Goal: Task Accomplishment & Management: Use online tool/utility

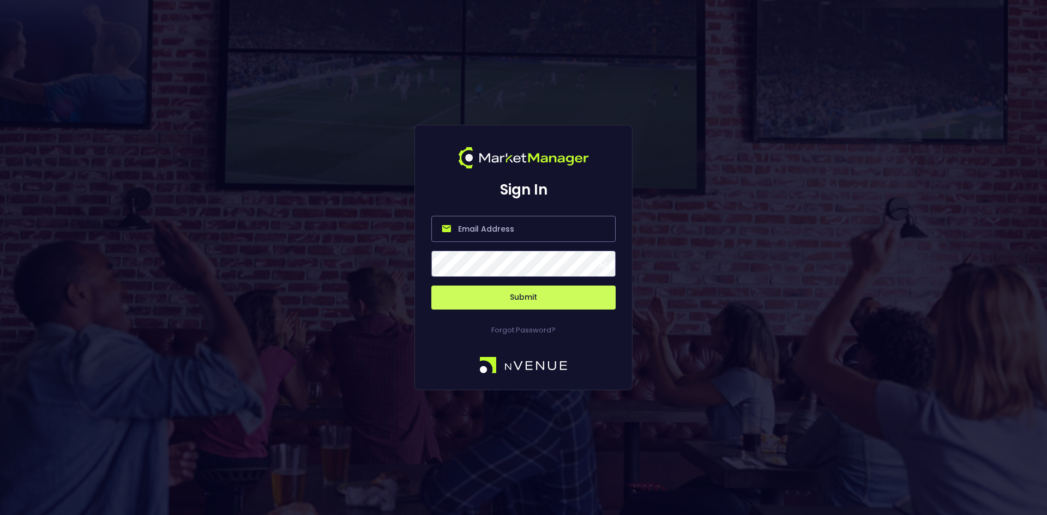
click at [459, 231] on input "email" at bounding box center [523, 229] width 184 height 26
type input "[EMAIL_ADDRESS][DOMAIN_NAME]"
click at [512, 295] on button "Submit" at bounding box center [523, 298] width 184 height 24
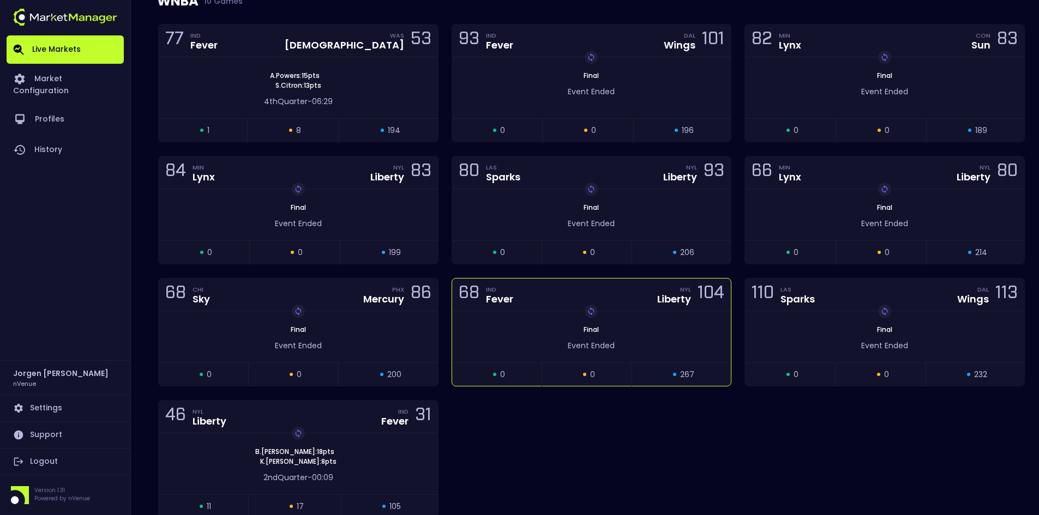
scroll to position [164, 0]
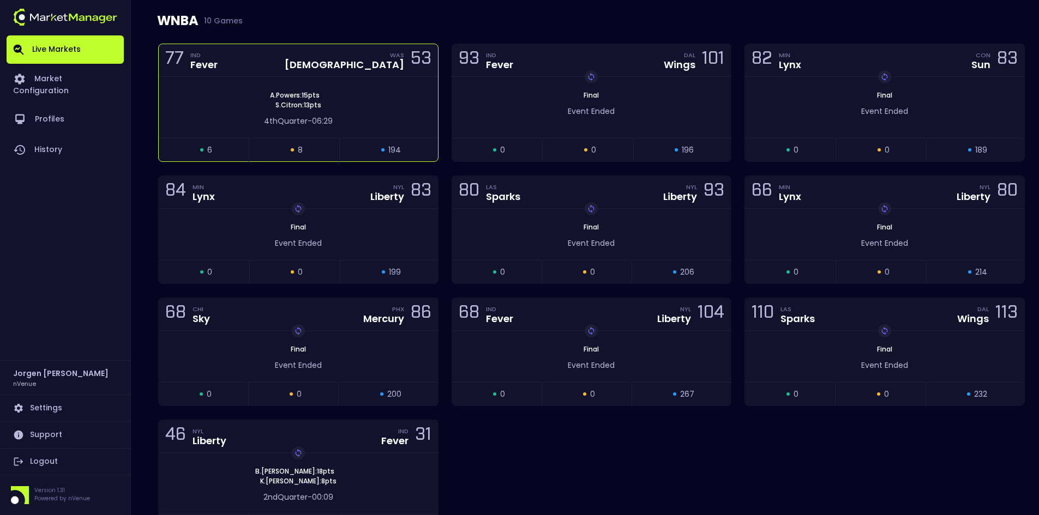
click at [383, 109] on div "[PERSON_NAME] : 15 pts [PERSON_NAME] : 13 pts" at bounding box center [298, 101] width 279 height 20
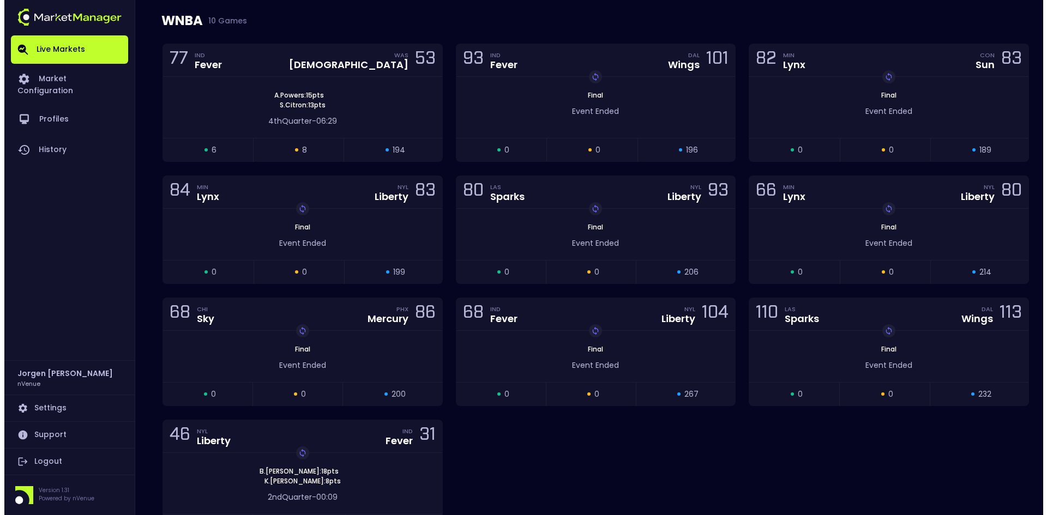
scroll to position [0, 0]
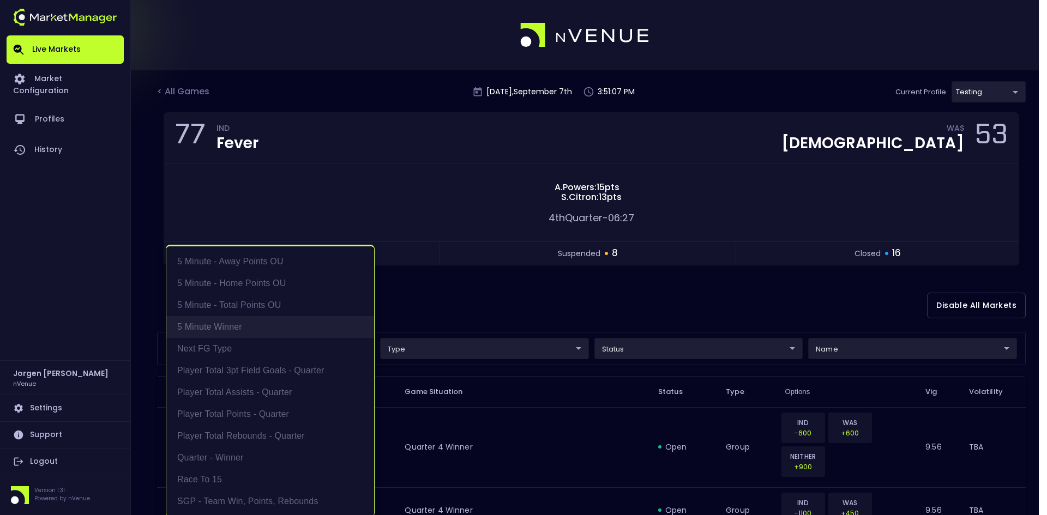
click at [227, 322] on li "5 Minute Winner" at bounding box center [270, 327] width 208 height 22
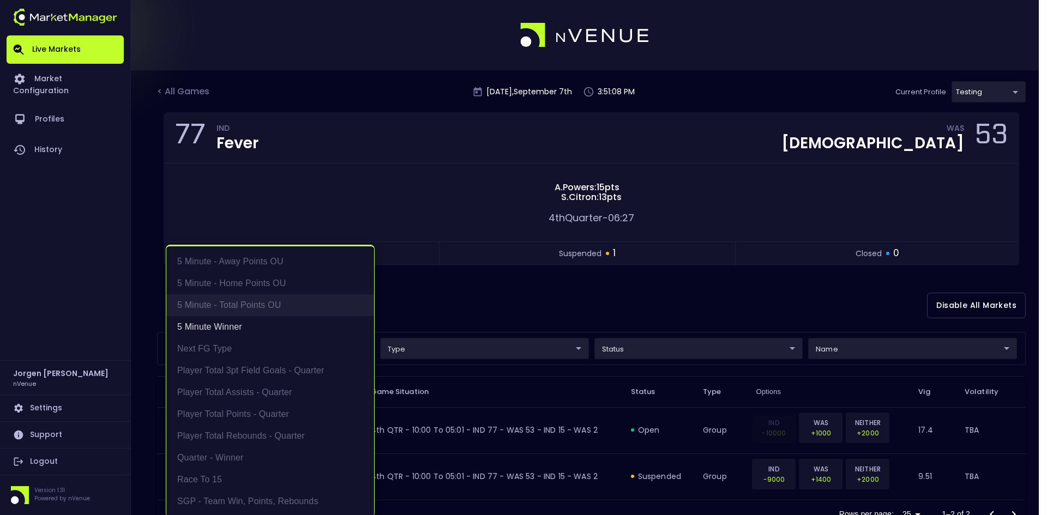
click at [230, 307] on li "5 Minute - Total Points OU" at bounding box center [270, 305] width 208 height 22
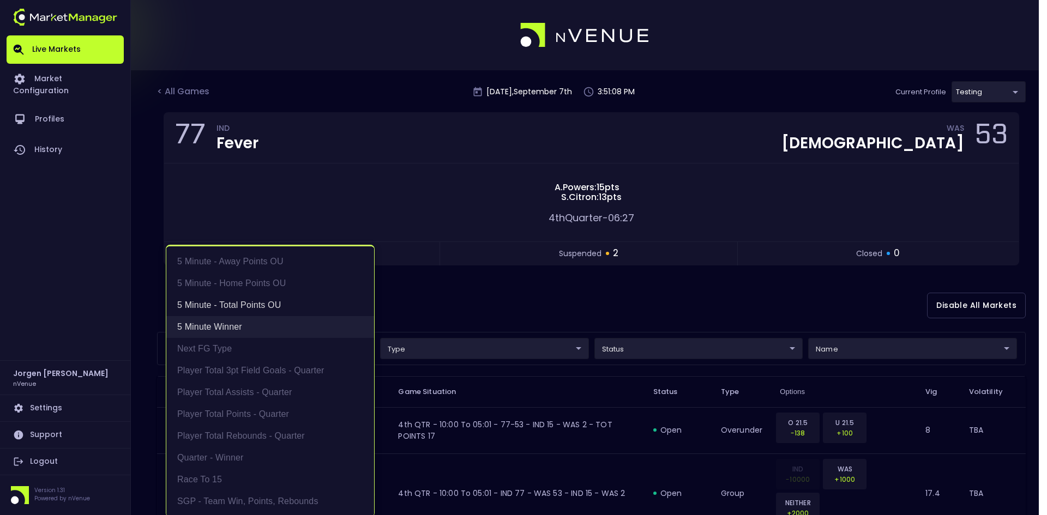
click at [221, 328] on li "5 Minute Winner" at bounding box center [270, 327] width 208 height 22
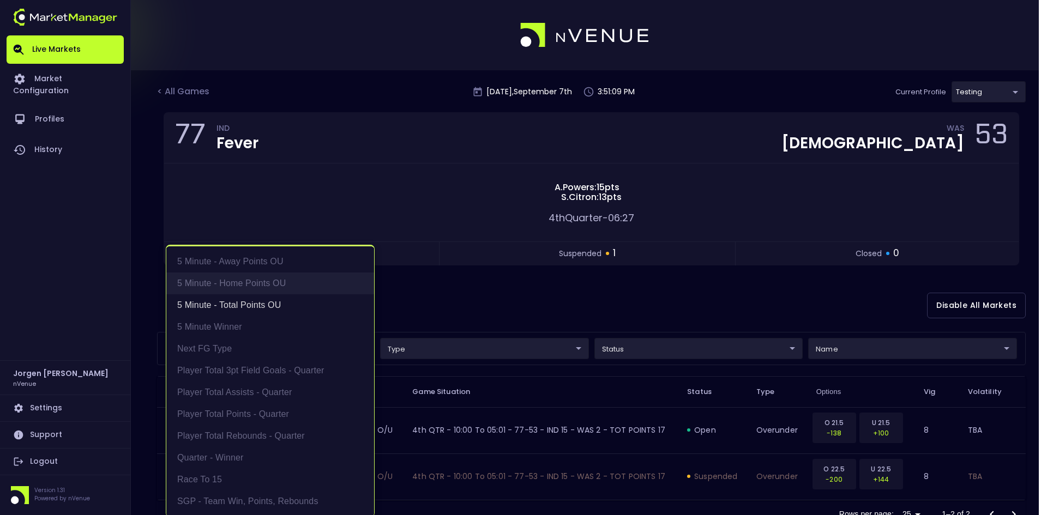
click at [232, 284] on li "5 Minute - Home Points OU" at bounding box center [270, 284] width 208 height 22
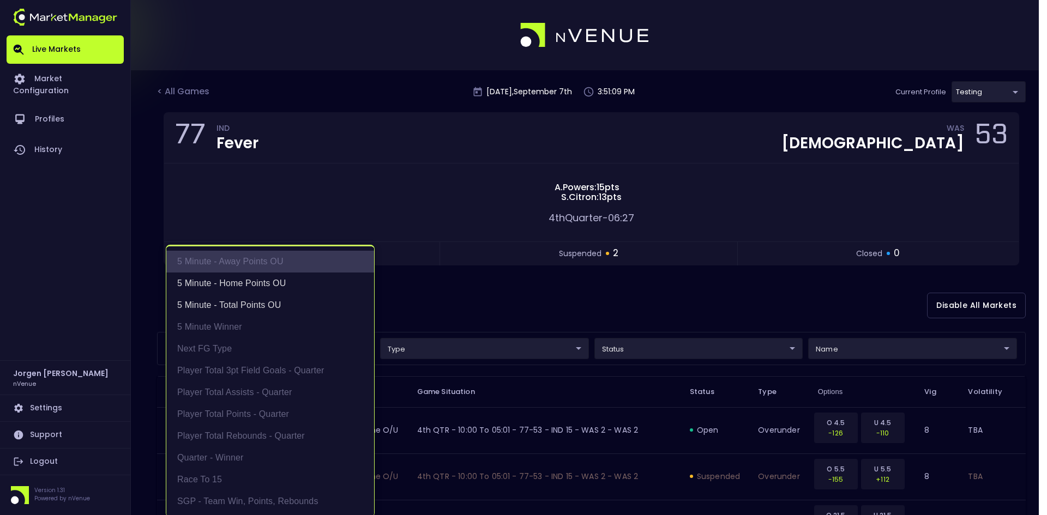
click at [234, 263] on li "5 Minute - Away Points OU" at bounding box center [270, 262] width 208 height 22
type input "5 Minute - Total Points OU,5 Minute - Home Points OU,5 Minute - Away Points OU"
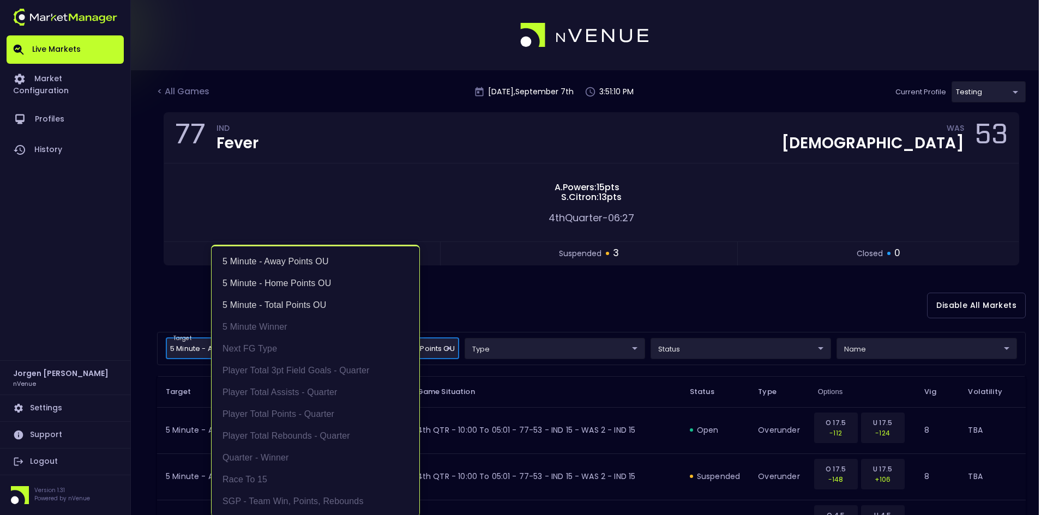
click at [530, 291] on div at bounding box center [523, 257] width 1047 height 515
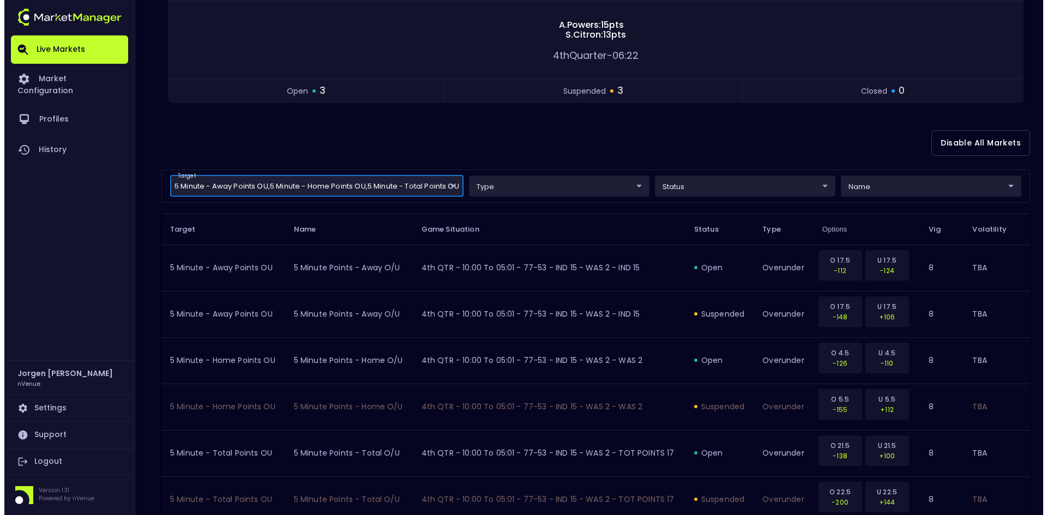
scroll to position [62, 0]
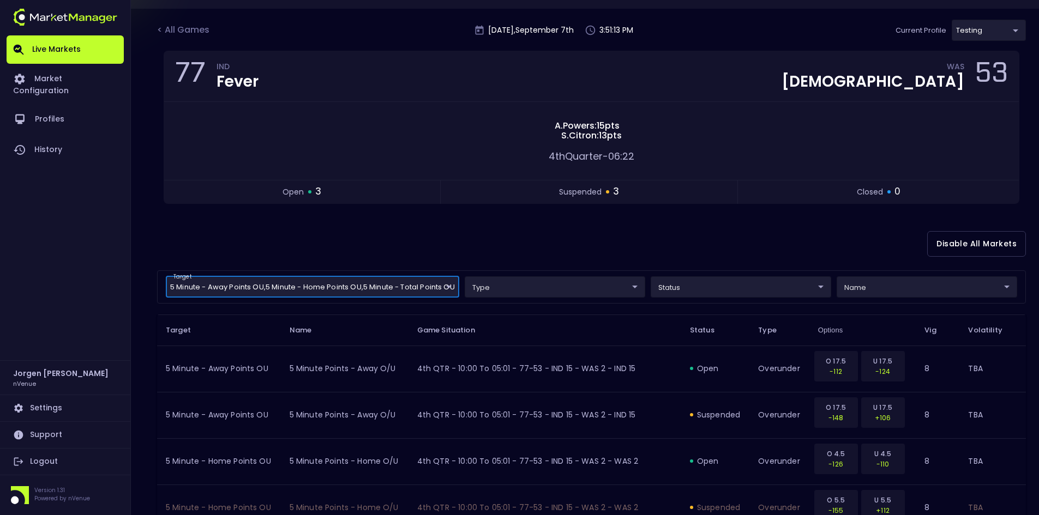
click at [723, 285] on body "Live Markets Market Configuration Profiles History [PERSON_NAME] nVenue Setting…" at bounding box center [519, 308] width 1039 height 741
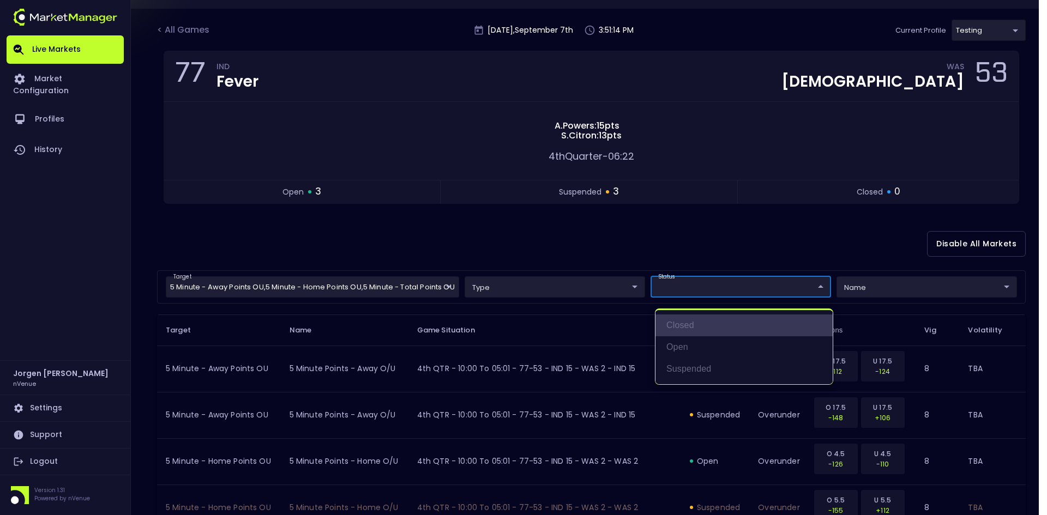
click at [688, 326] on li "closed" at bounding box center [743, 326] width 177 height 22
type input "closed"
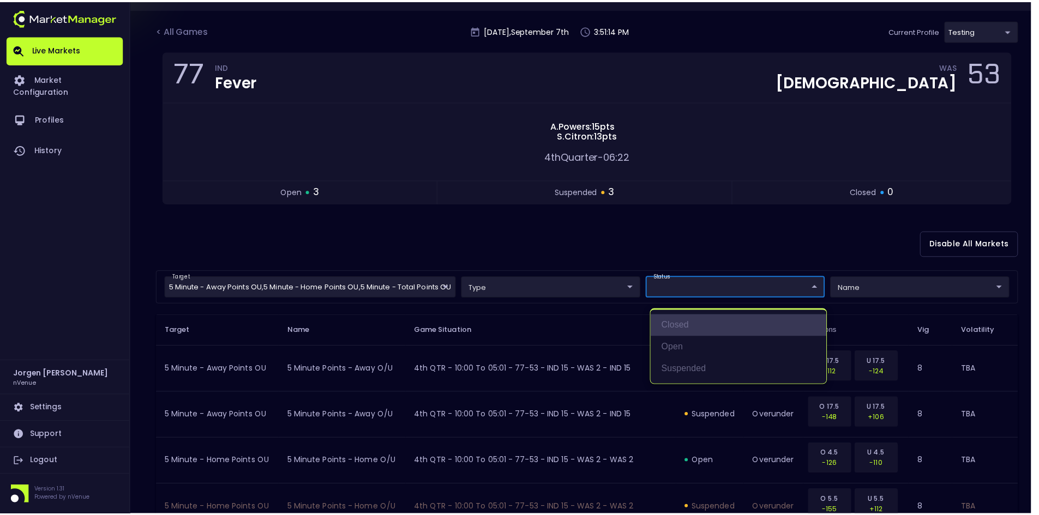
scroll to position [0, 0]
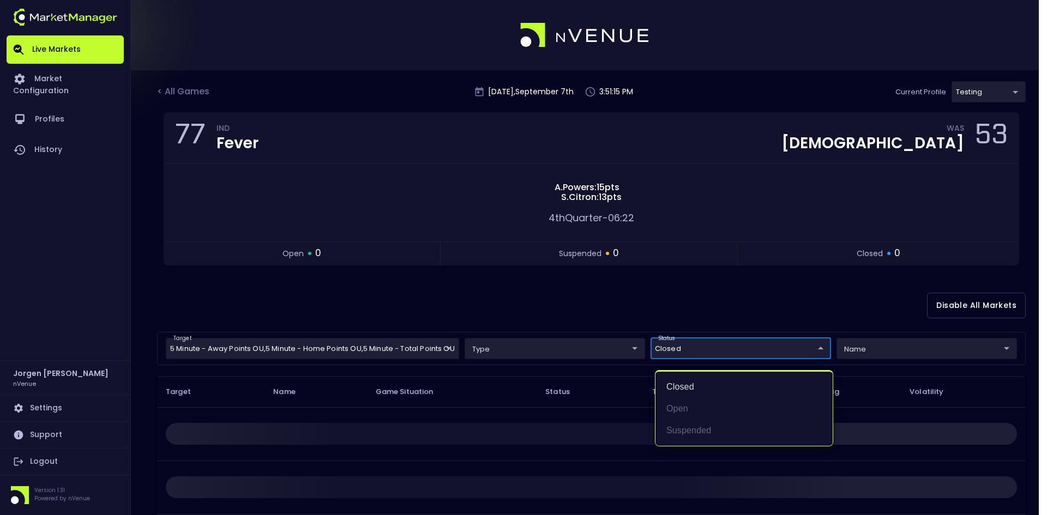
click at [570, 297] on div at bounding box center [523, 257] width 1047 height 515
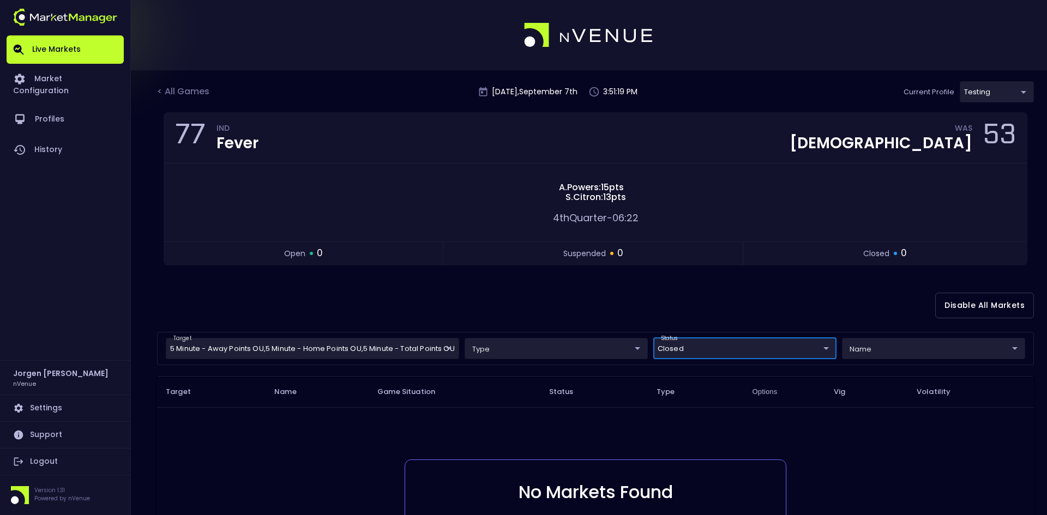
click at [980, 93] on body "Live Markets Market Configuration Profiles History [PERSON_NAME] nVenue Setting…" at bounding box center [523, 338] width 1047 height 676
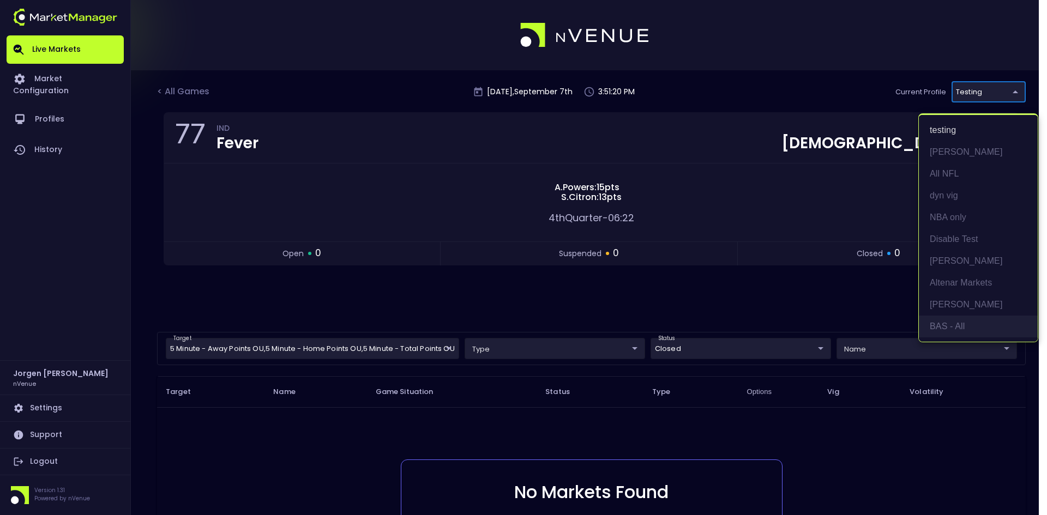
click at [946, 317] on li "BAS - All" at bounding box center [978, 327] width 119 height 22
type input "0d810fa5-e353-4d9c-b11d-31f095cae871"
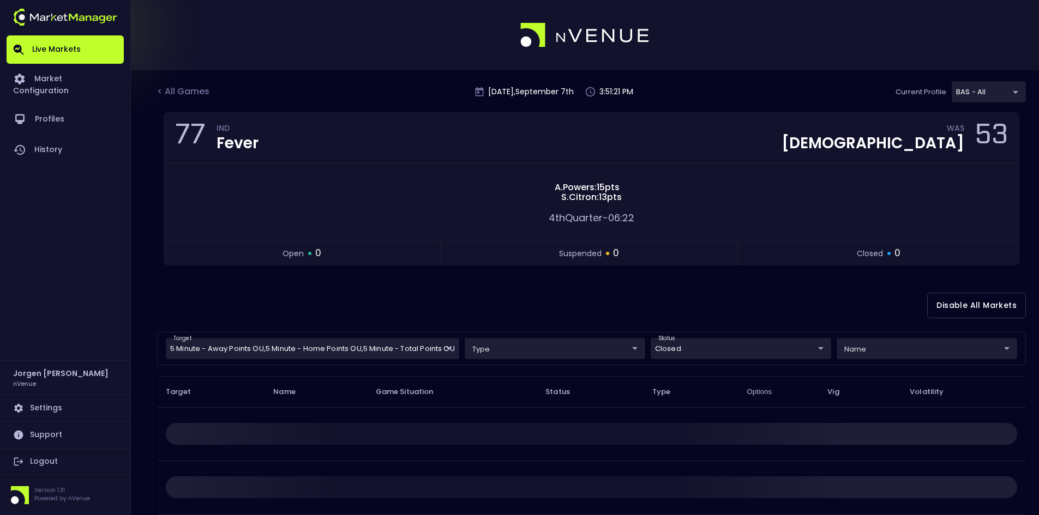
click at [570, 288] on div "Disable All Markets" at bounding box center [591, 305] width 869 height 53
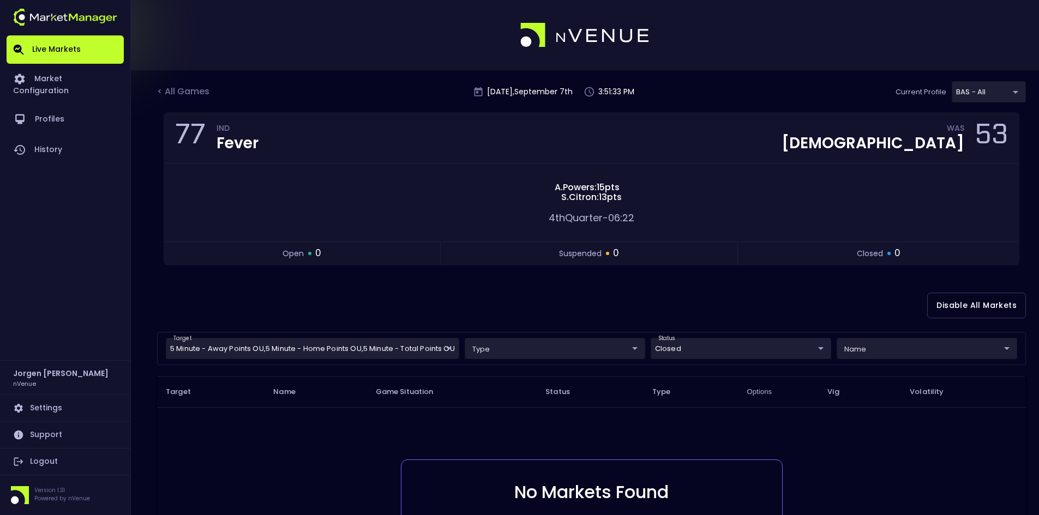
click at [712, 341] on body "Live Markets Market Configuration Profiles History [PERSON_NAME] nVenue Setting…" at bounding box center [519, 338] width 1039 height 676
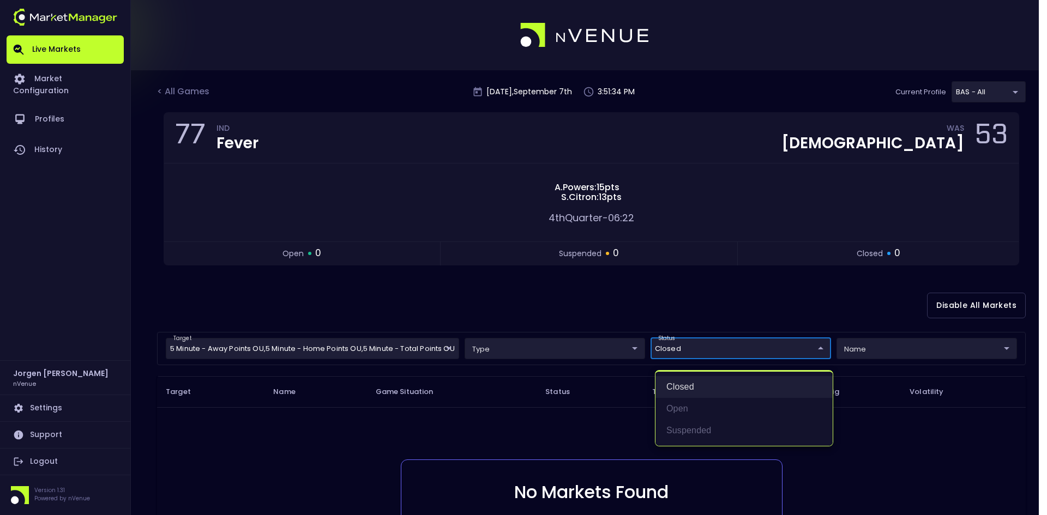
click at [691, 386] on li "closed" at bounding box center [743, 387] width 177 height 22
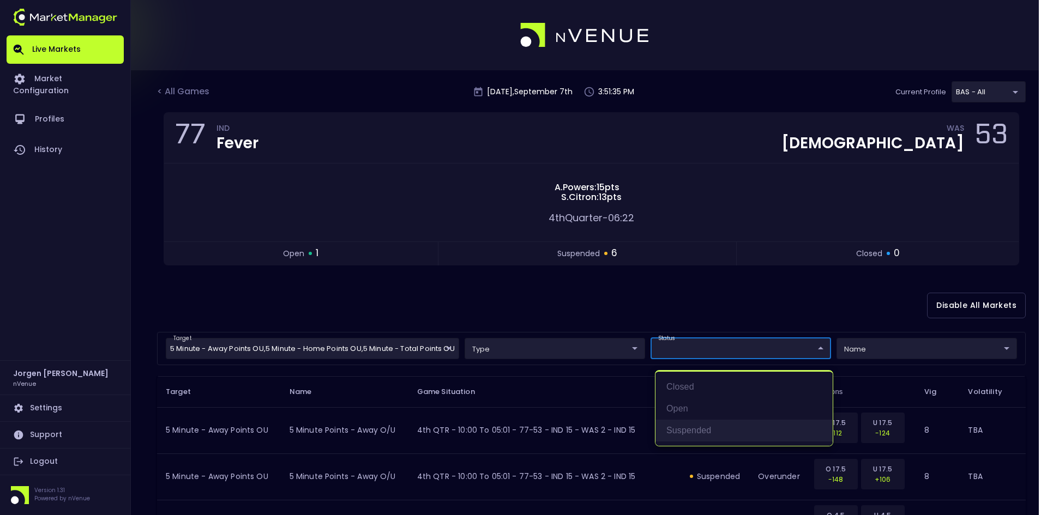
click at [678, 432] on li "suspended" at bounding box center [743, 431] width 177 height 22
type input "suspended"
click at [609, 305] on div at bounding box center [523, 257] width 1047 height 515
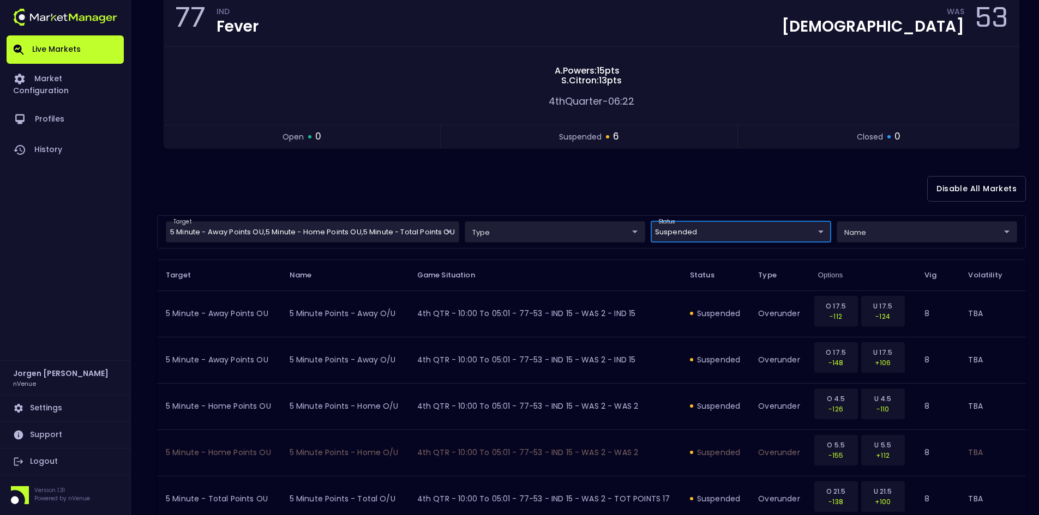
scroll to position [7, 0]
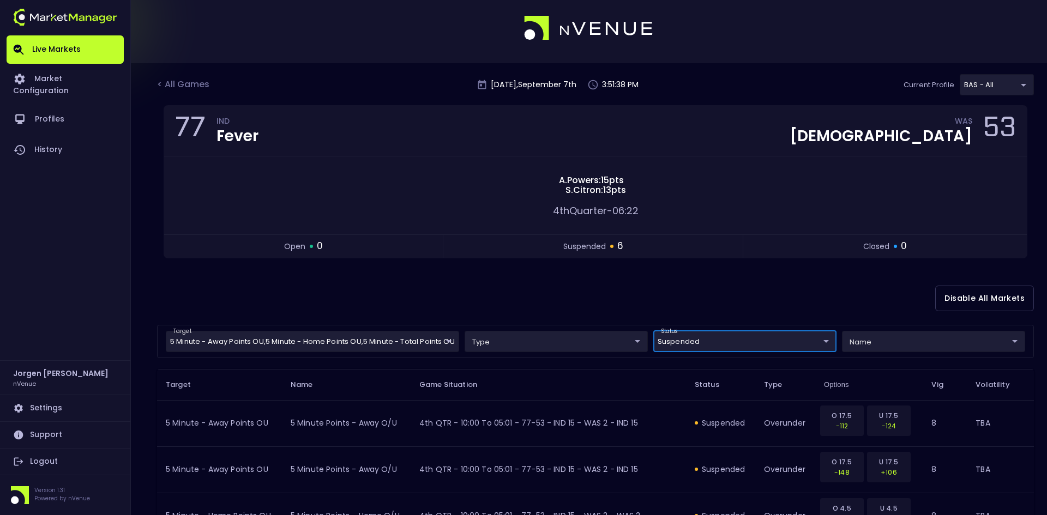
click at [695, 335] on body "Live Markets Market Configuration Profiles History [PERSON_NAME] nVenue Setting…" at bounding box center [523, 363] width 1047 height 741
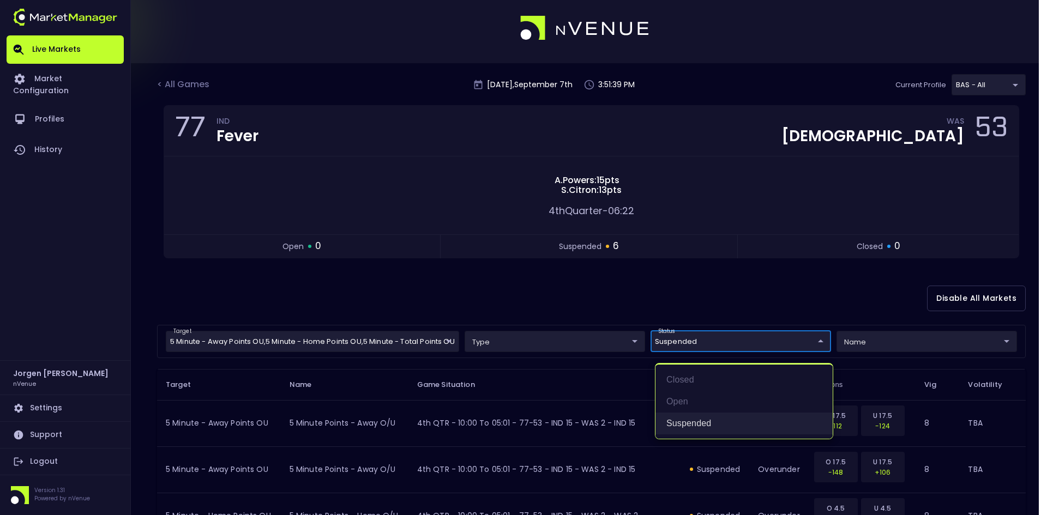
click at [678, 419] on li "suspended" at bounding box center [743, 424] width 177 height 22
click at [611, 291] on div at bounding box center [523, 257] width 1047 height 515
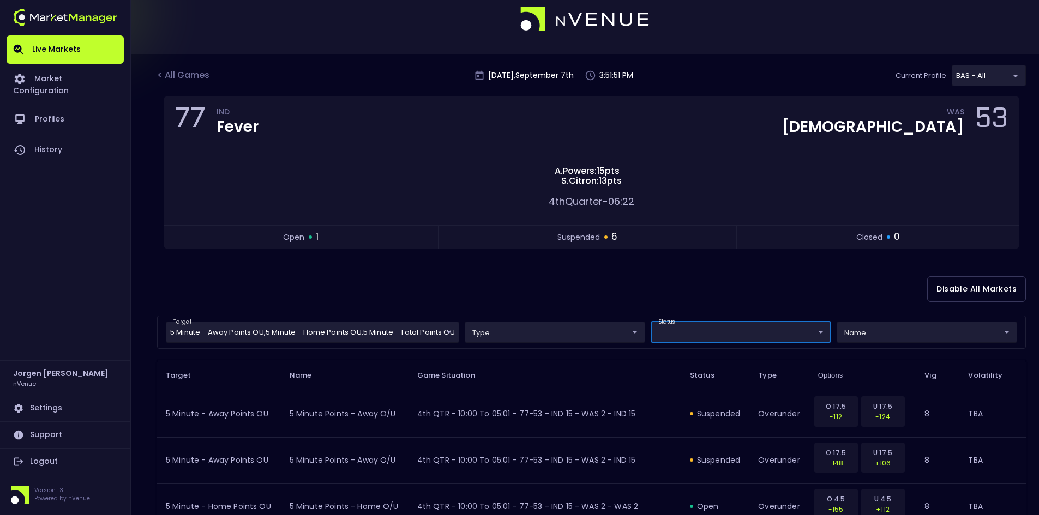
scroll to position [0, 0]
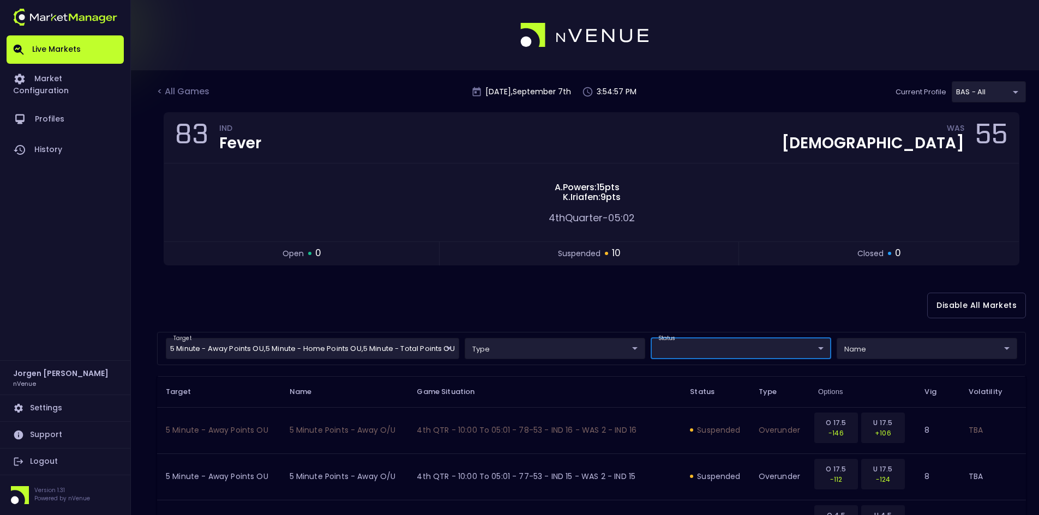
click at [526, 320] on div "Disable All Markets" at bounding box center [591, 305] width 869 height 53
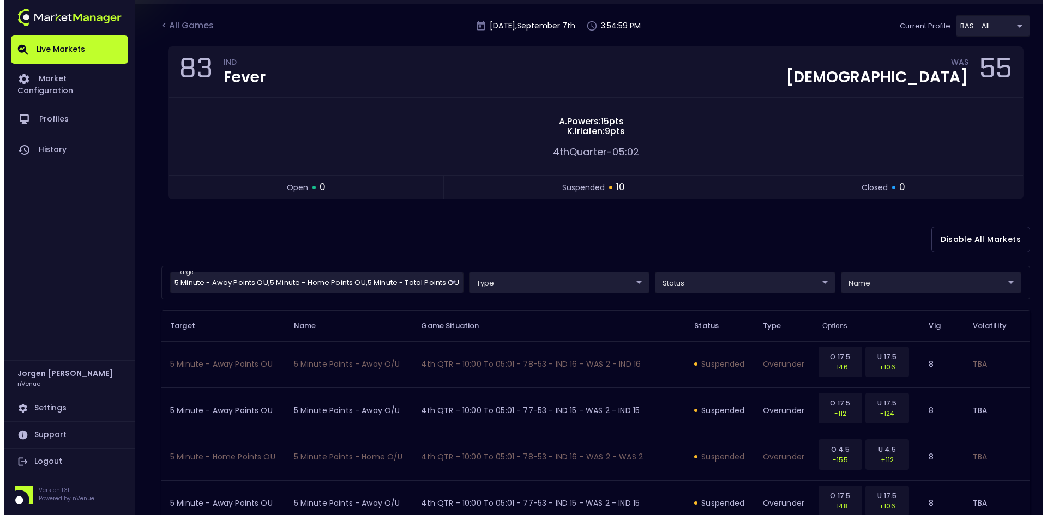
scroll to position [109, 0]
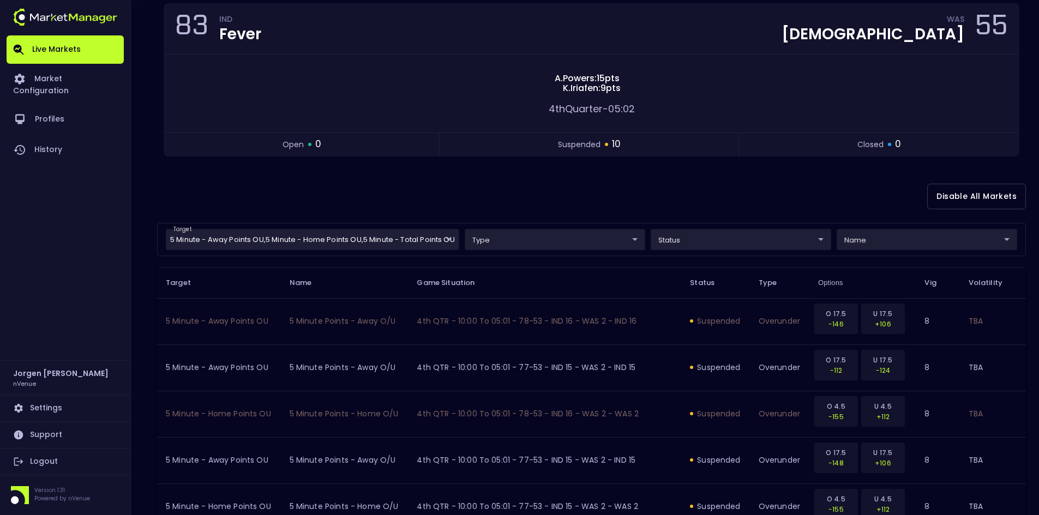
click at [533, 242] on body "Live Markets Market Configuration Profiles History [PERSON_NAME] nVenue Setting…" at bounding box center [519, 354] width 1039 height 926
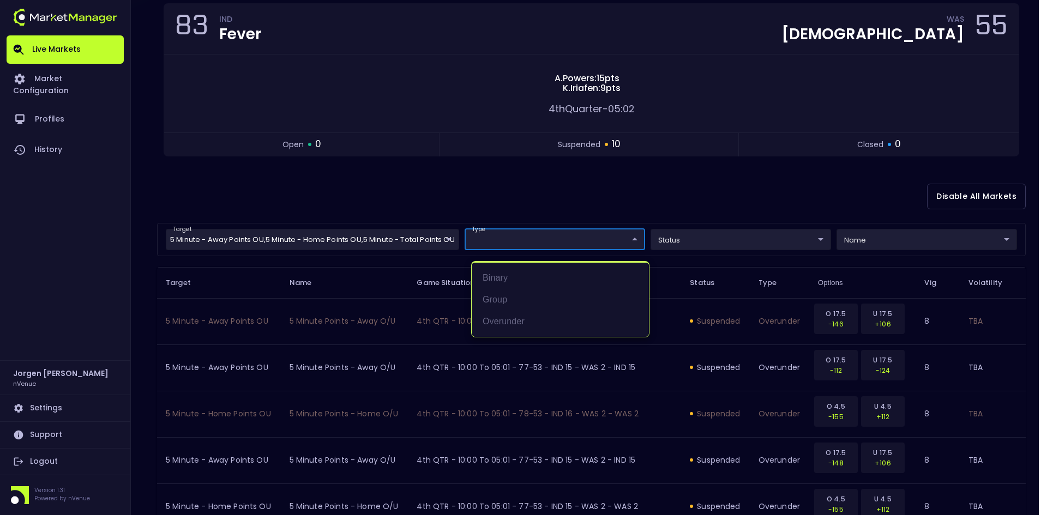
click at [561, 208] on div at bounding box center [523, 257] width 1047 height 515
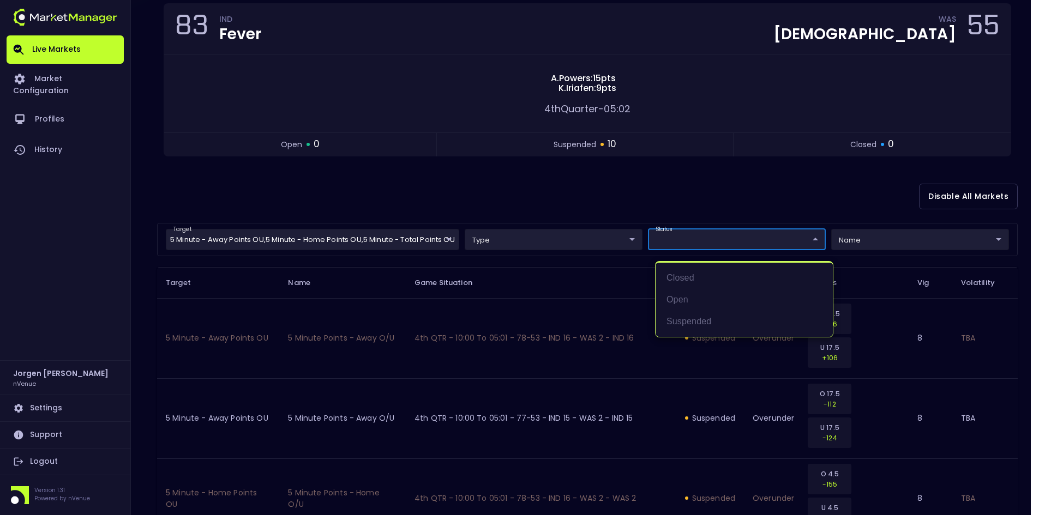
click at [729, 238] on body "Live Markets Market Configuration Profiles History [PERSON_NAME] nVenue Setting…" at bounding box center [519, 523] width 1039 height 1264
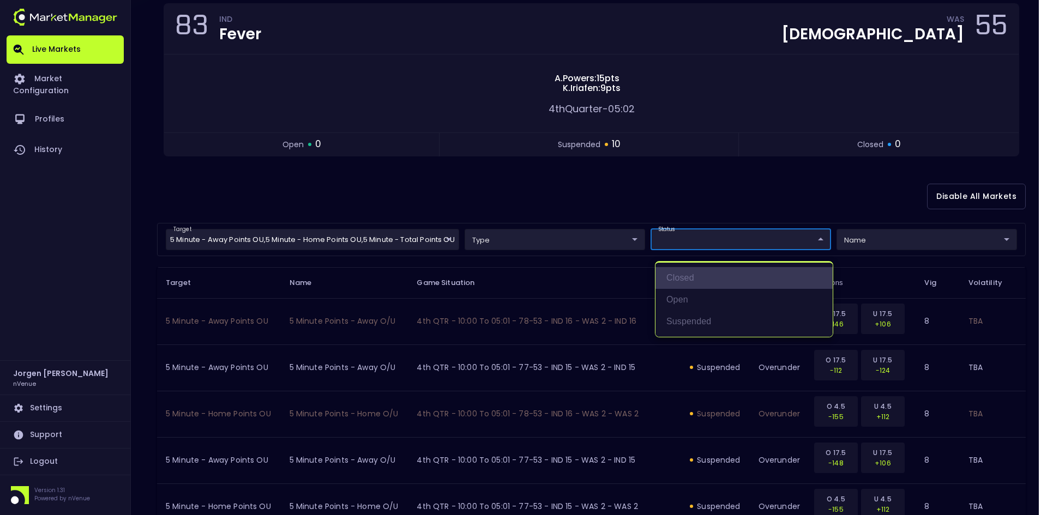
click at [686, 276] on li "closed" at bounding box center [743, 278] width 177 height 22
type input "closed"
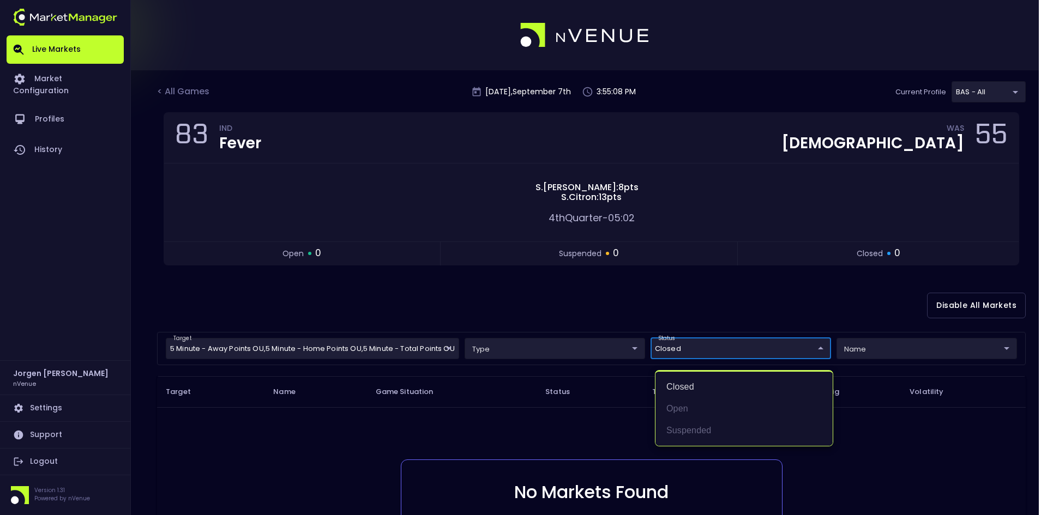
click at [611, 301] on div at bounding box center [523, 257] width 1047 height 515
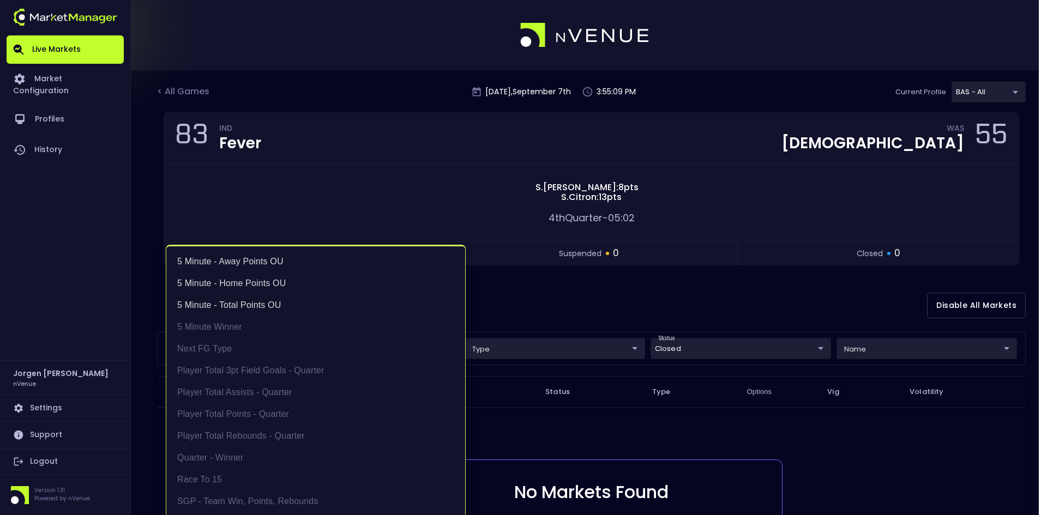
click at [291, 351] on body "Live Markets Market Configuration Profiles History [PERSON_NAME] nVenue Setting…" at bounding box center [523, 338] width 1047 height 676
click at [244, 259] on li "5 Minute - Away Points OU" at bounding box center [315, 262] width 299 height 22
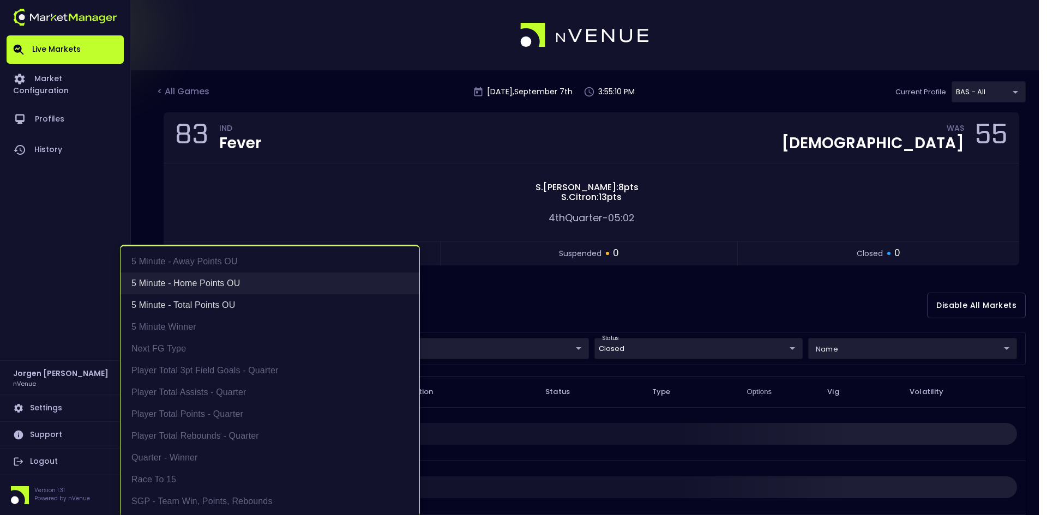
click at [233, 283] on li "5 Minute - Home Points OU" at bounding box center [270, 284] width 299 height 22
type input "5 Minute - Total Points OU"
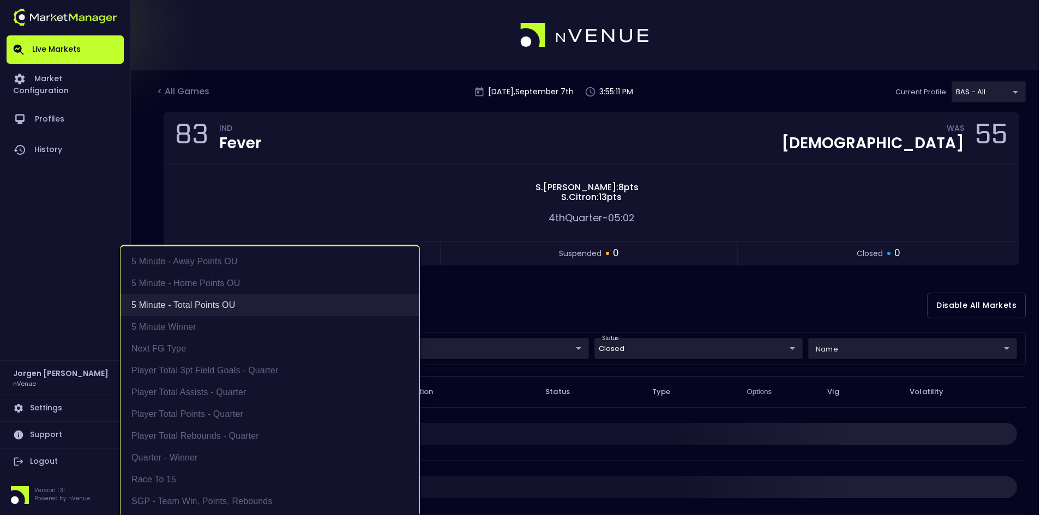
click at [214, 300] on li "5 Minute - Total Points OU" at bounding box center [270, 305] width 299 height 22
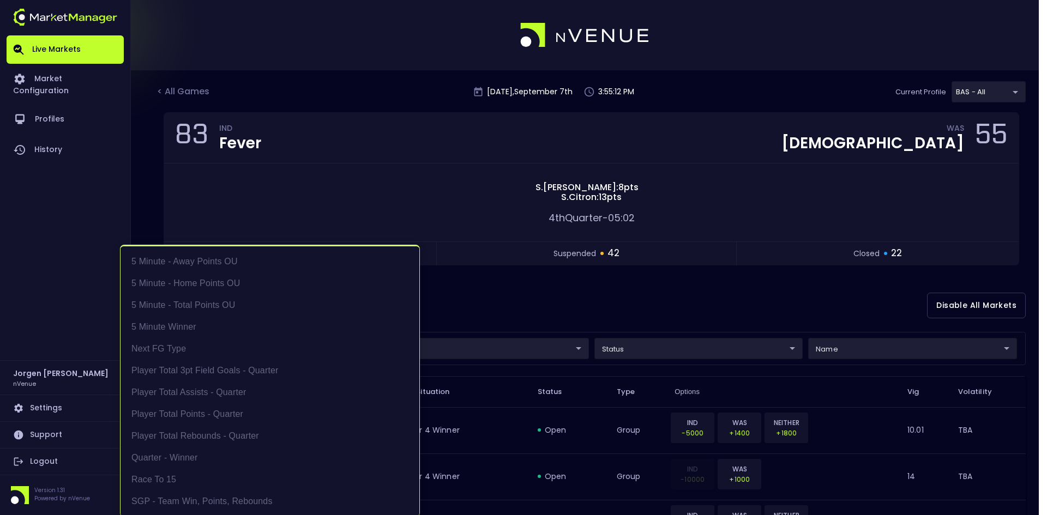
click at [532, 313] on div at bounding box center [523, 257] width 1047 height 515
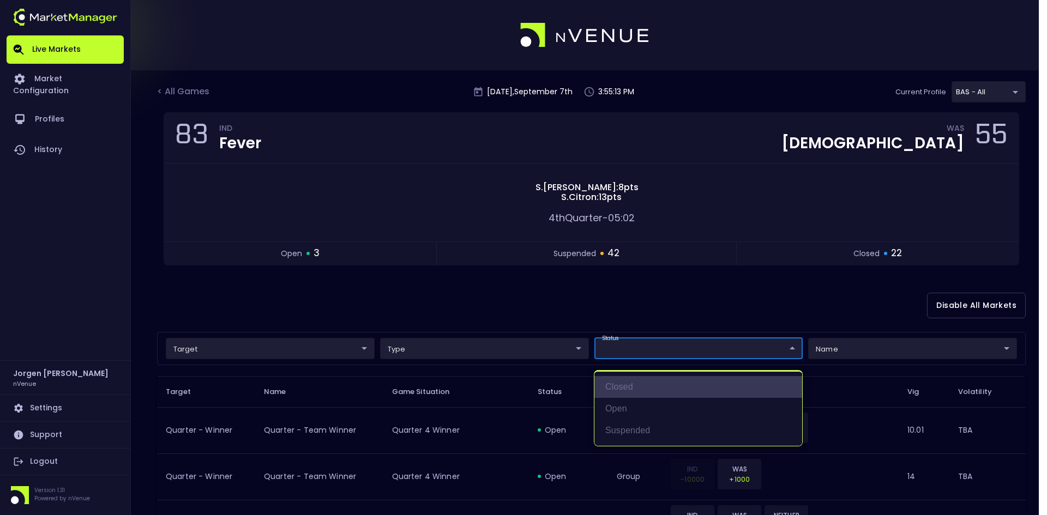
click at [622, 389] on li "closed" at bounding box center [698, 387] width 208 height 22
type input "closed"
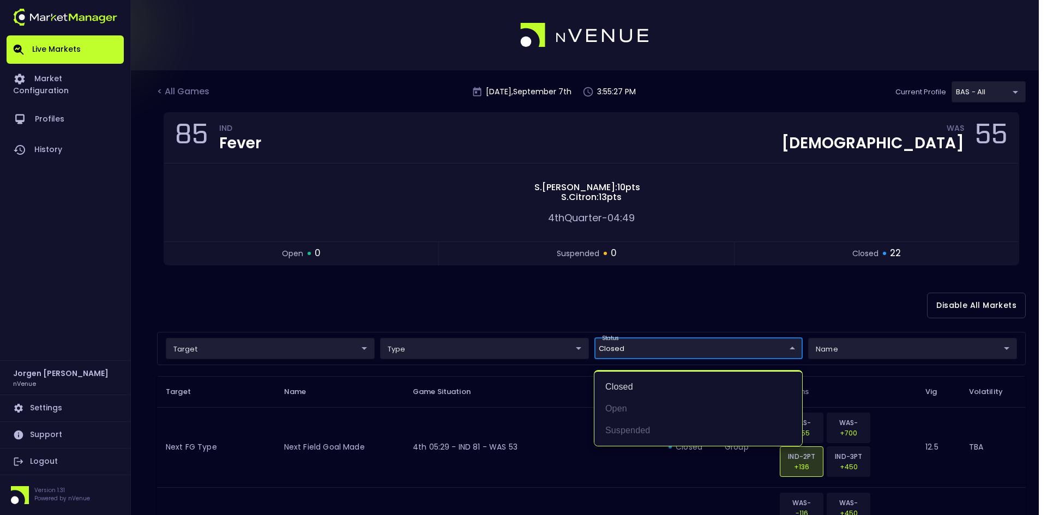
click at [495, 303] on div at bounding box center [523, 257] width 1047 height 515
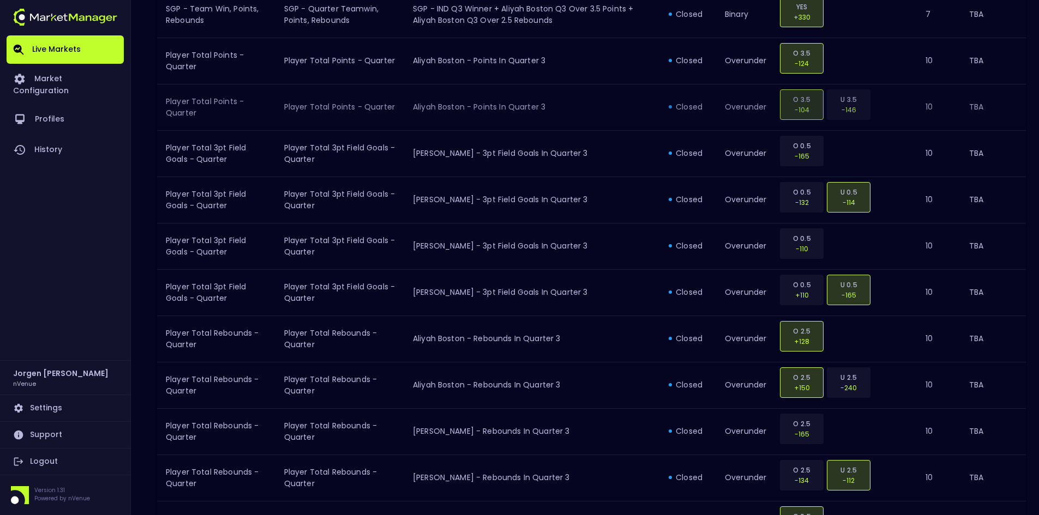
scroll to position [1170, 0]
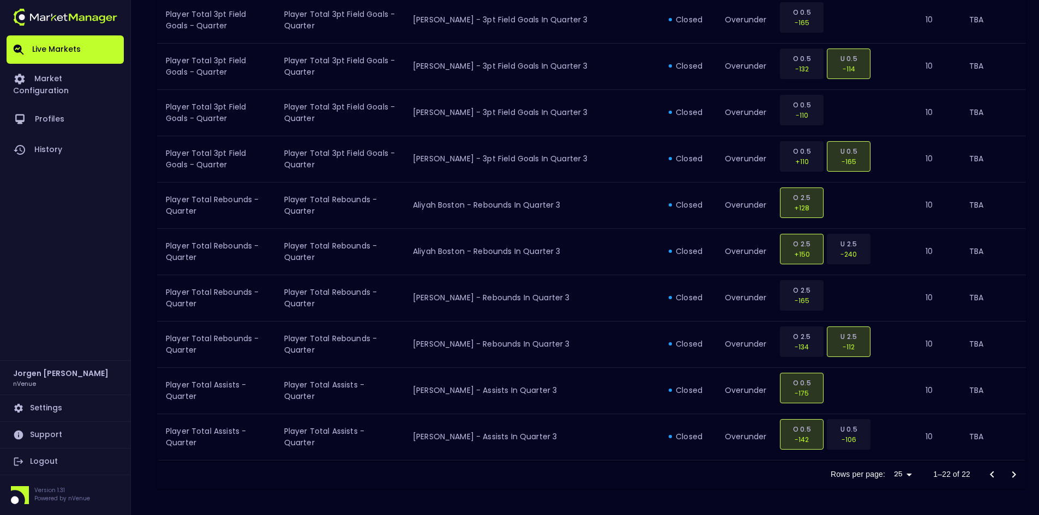
click at [1015, 473] on div at bounding box center [1003, 475] width 44 height 22
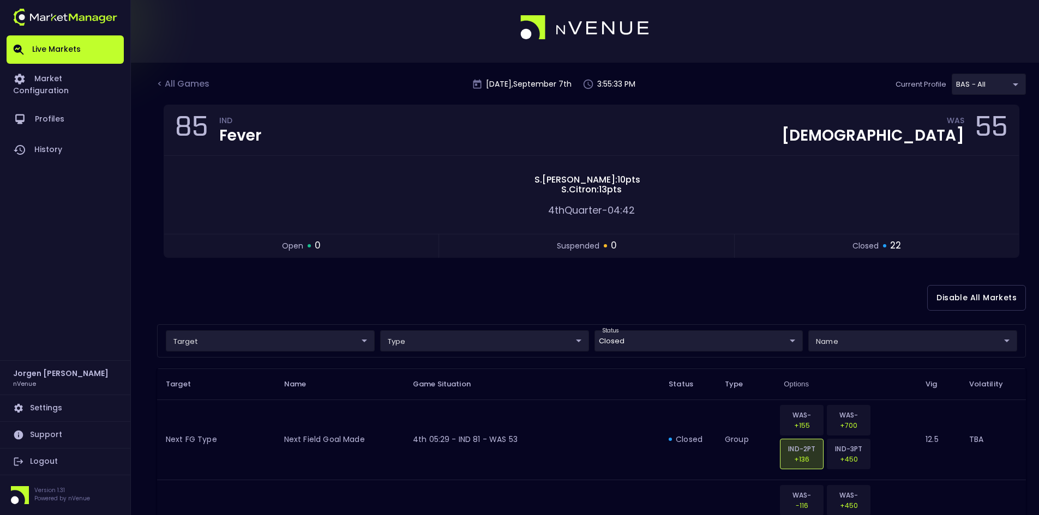
scroll to position [0, 0]
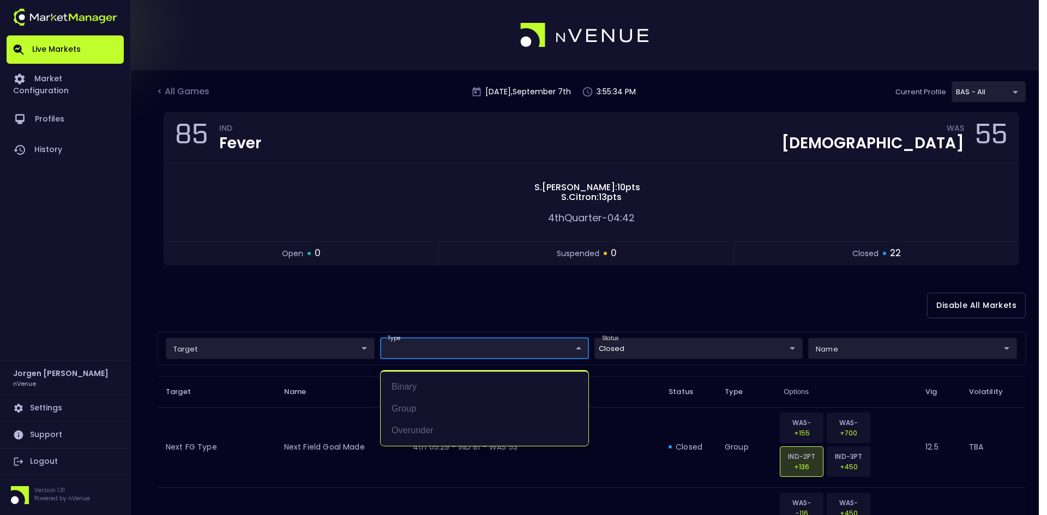
click at [649, 352] on div at bounding box center [523, 257] width 1047 height 515
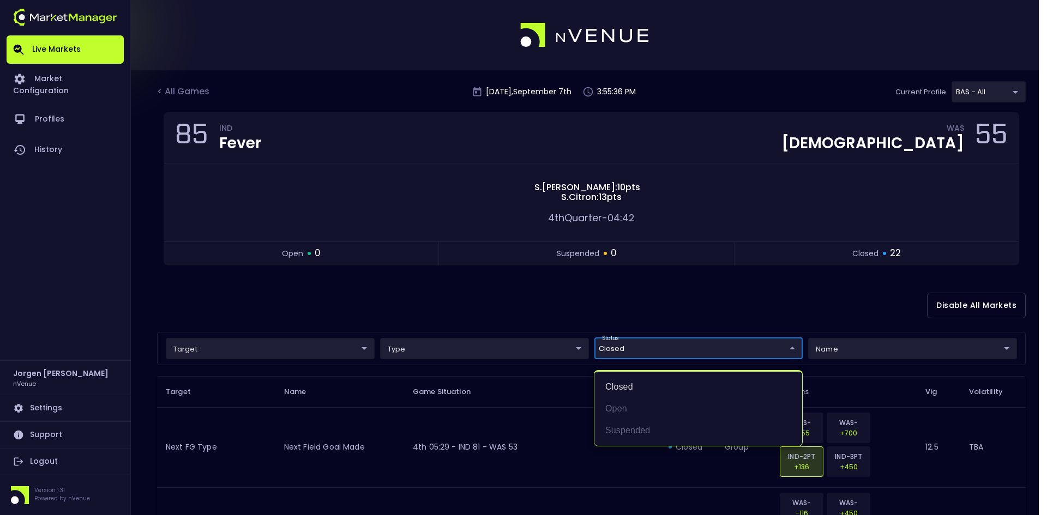
click at [623, 390] on li "closed" at bounding box center [698, 387] width 208 height 22
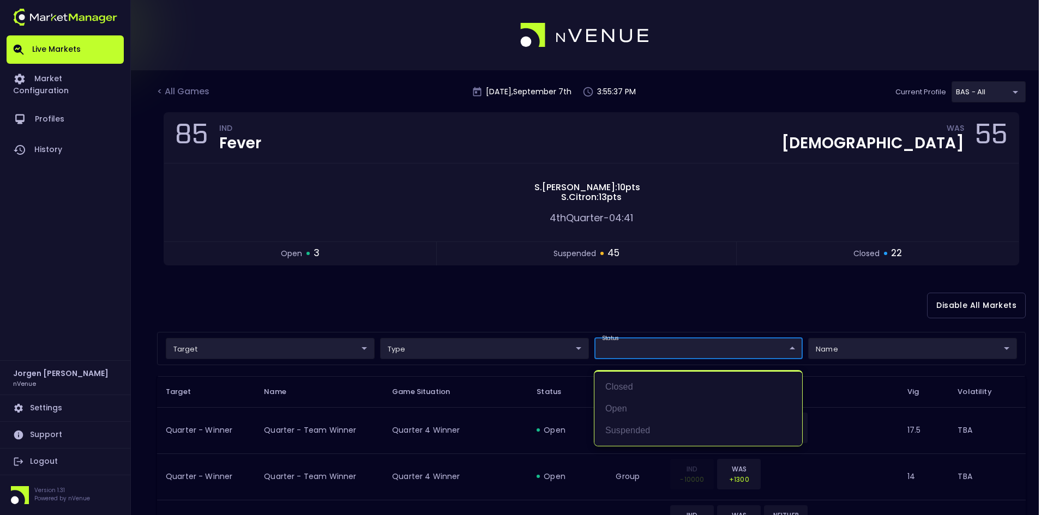
click at [527, 304] on div at bounding box center [523, 257] width 1047 height 515
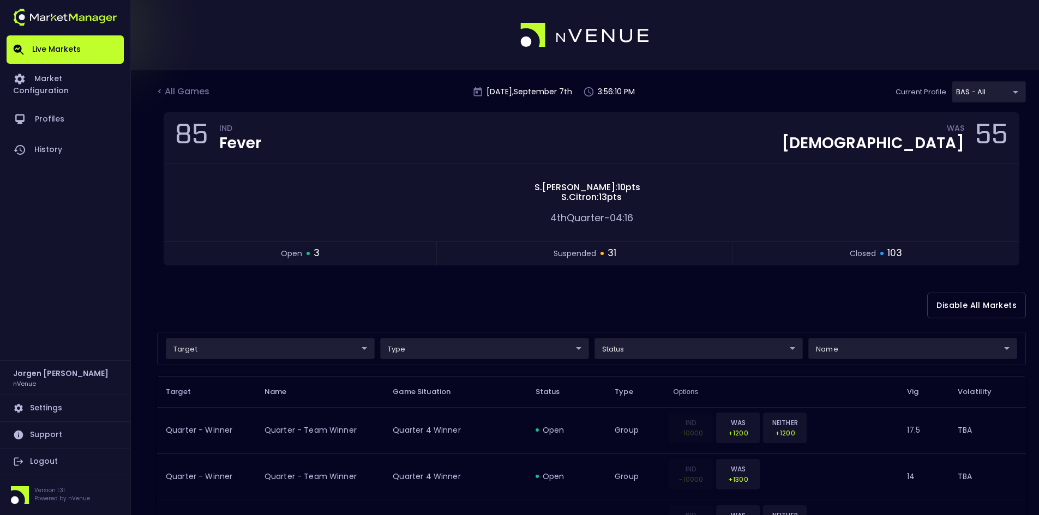
click at [456, 303] on div "Disable All Markets" at bounding box center [591, 305] width 869 height 53
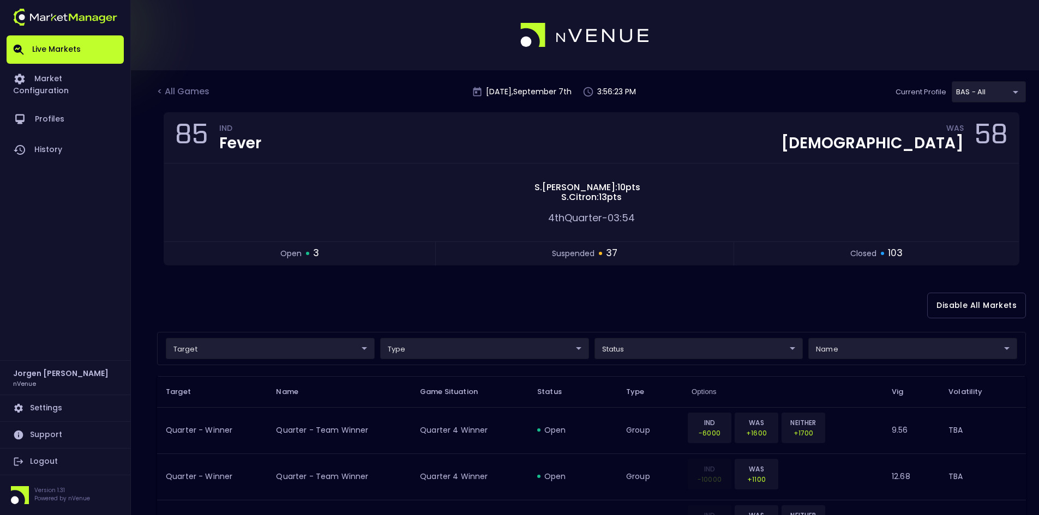
click at [556, 300] on div "Disable All Markets" at bounding box center [591, 305] width 869 height 53
click at [194, 88] on div "< All Games" at bounding box center [184, 92] width 55 height 14
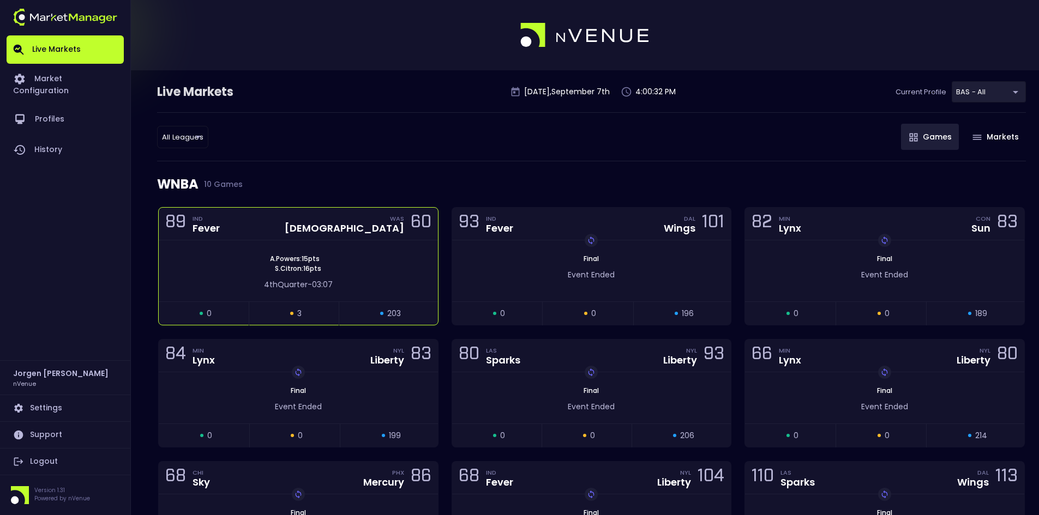
scroll to position [55, 0]
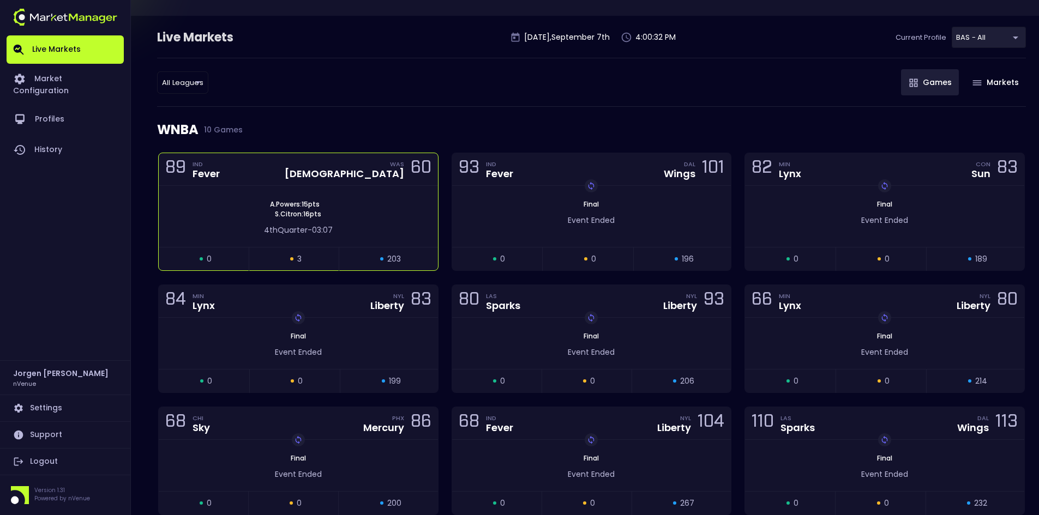
click at [366, 206] on div "[PERSON_NAME] : 15 pts [PERSON_NAME] : 16 pts" at bounding box center [298, 210] width 279 height 20
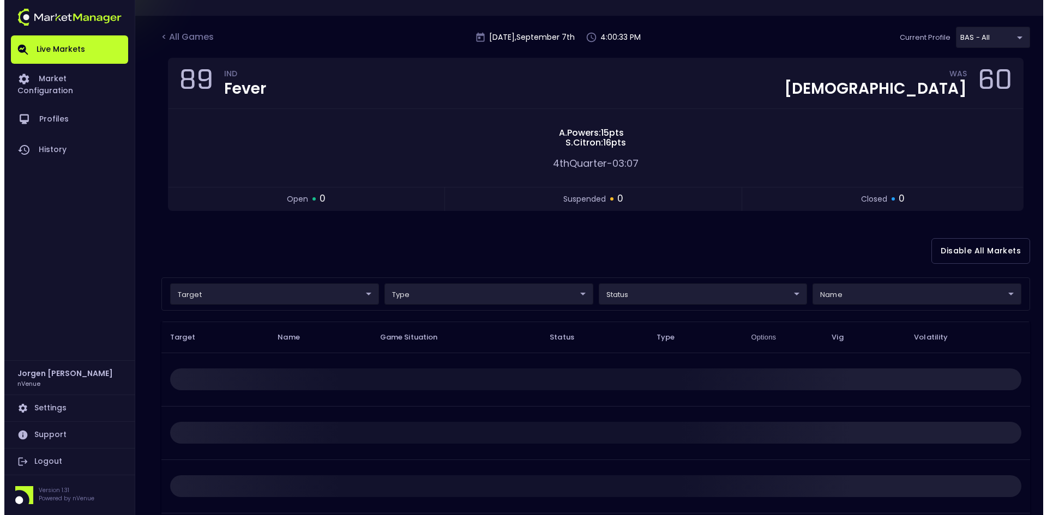
scroll to position [0, 0]
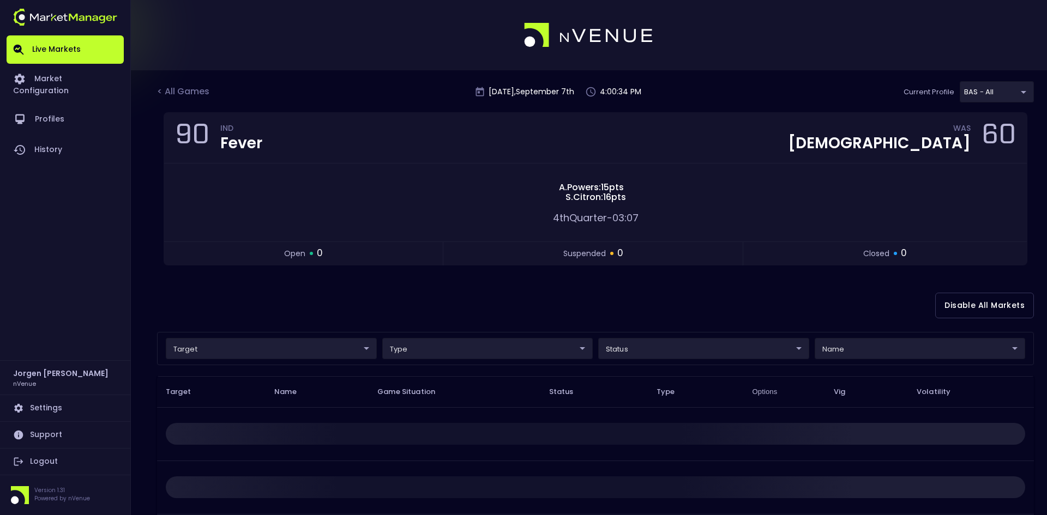
click at [252, 350] on body "Live Markets Market Configuration Profiles History [PERSON_NAME] nVenue Setting…" at bounding box center [523, 338] width 1047 height 676
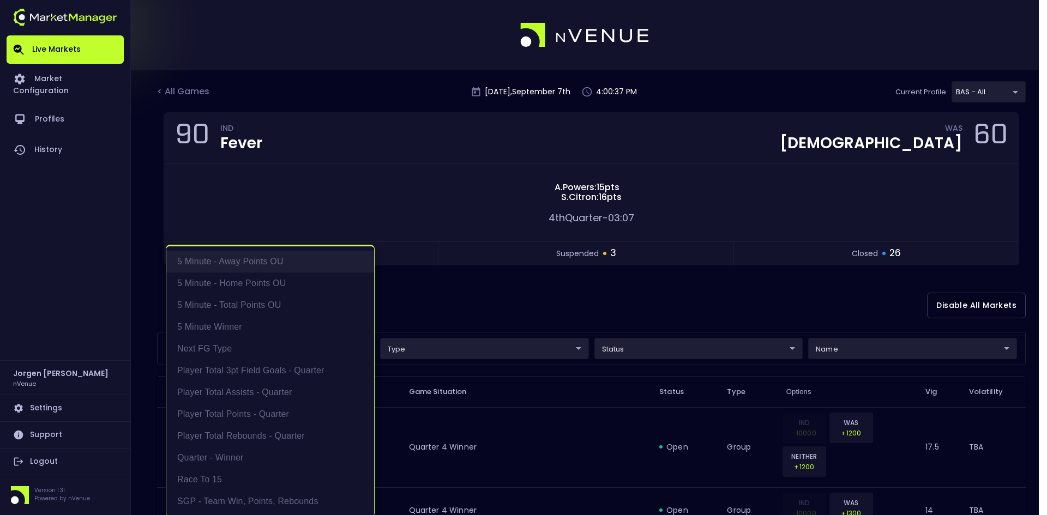
click at [246, 263] on li "5 Minute - Away Points OU" at bounding box center [270, 262] width 208 height 22
type input "5 Minute - Away Points OU"
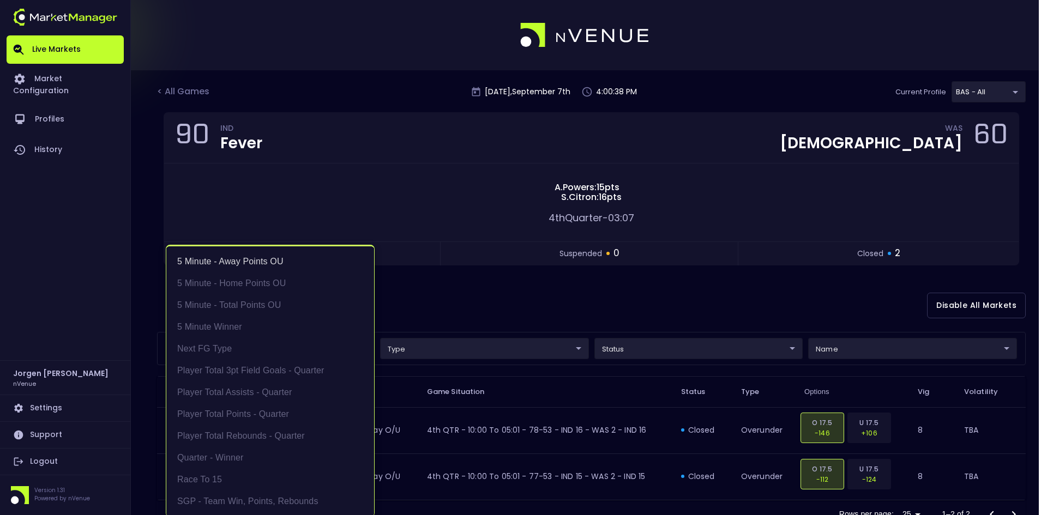
click at [530, 297] on div at bounding box center [523, 257] width 1047 height 515
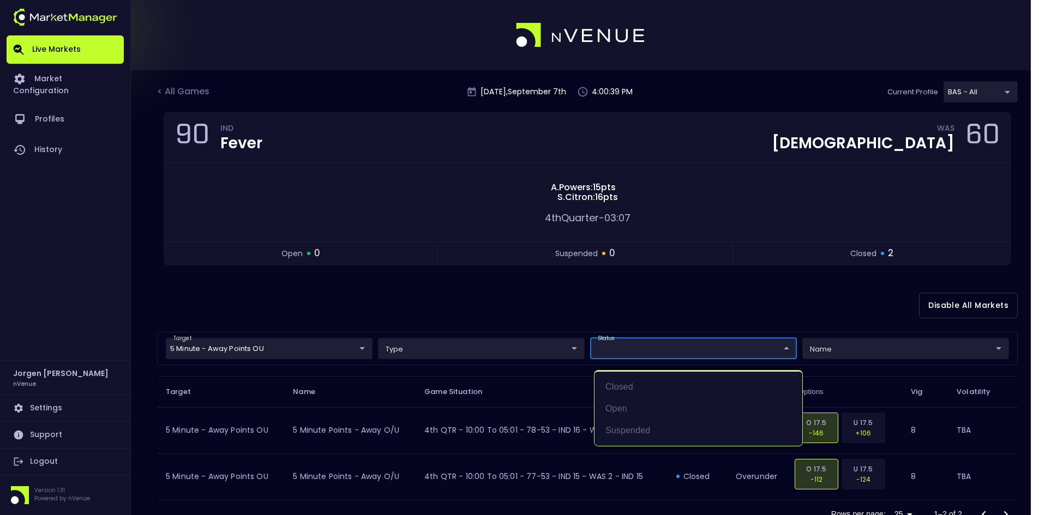
click at [665, 350] on body "Live Markets Market Configuration Profiles History [PERSON_NAME] nVenue Setting…" at bounding box center [519, 277] width 1039 height 555
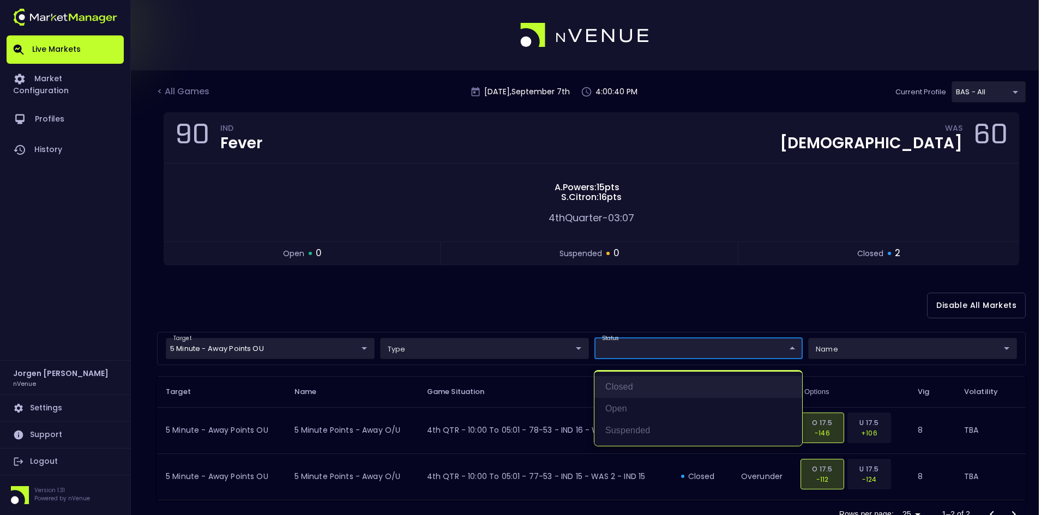
click at [631, 384] on li "closed" at bounding box center [698, 387] width 208 height 22
type input "closed"
click at [544, 300] on div at bounding box center [523, 257] width 1047 height 515
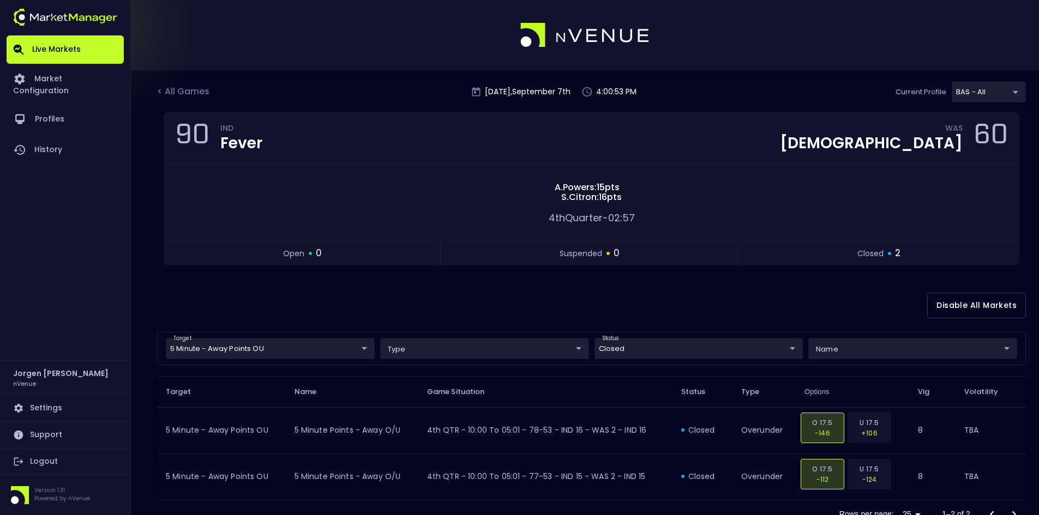
click at [463, 290] on div "Disable All Markets" at bounding box center [591, 305] width 869 height 53
